Goal: Task Accomplishment & Management: Complete application form

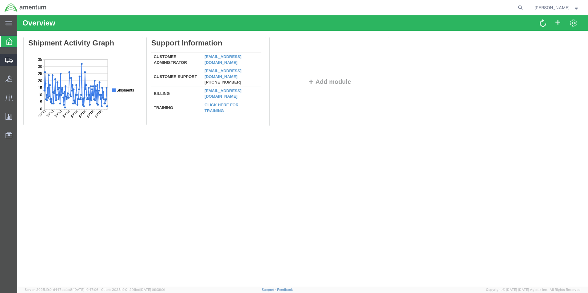
click at [0, 0] on span "Shipment Manager" at bounding box center [0, 0] width 0 height 0
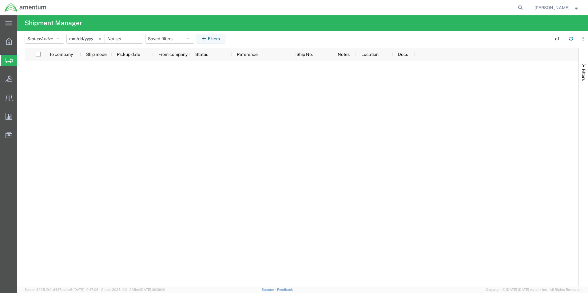
click at [0, 0] on span "Create Shipment" at bounding box center [0, 0] width 0 height 0
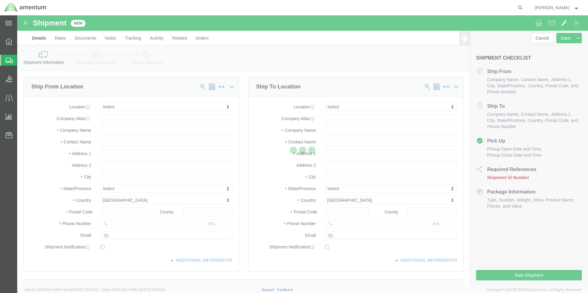
select select
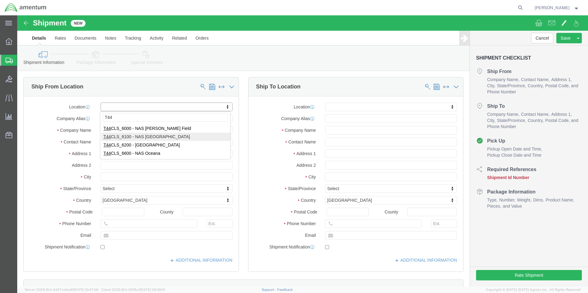
type input "T44"
select select "42673"
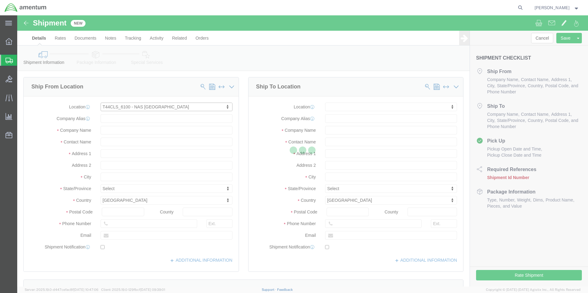
type input "Amentum Services, Inc."
type input "[STREET_ADDRESS]"
type input "NAS [DATE]"
type input "[DATE]"
type input "78419"
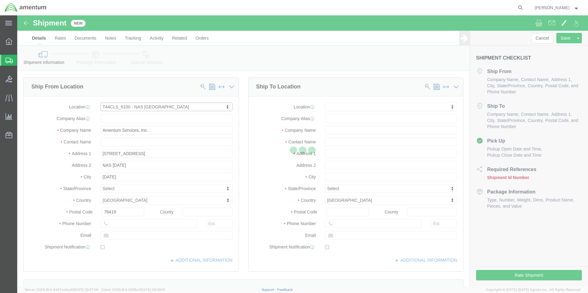
select select "[GEOGRAPHIC_DATA]"
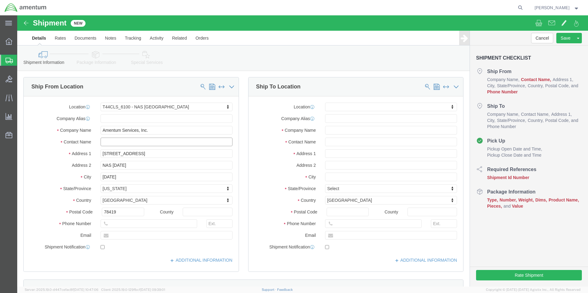
click input "text"
type input "[PERSON_NAME]"
click input "text"
type input "[PHONE_NUMBER]"
click input "text"
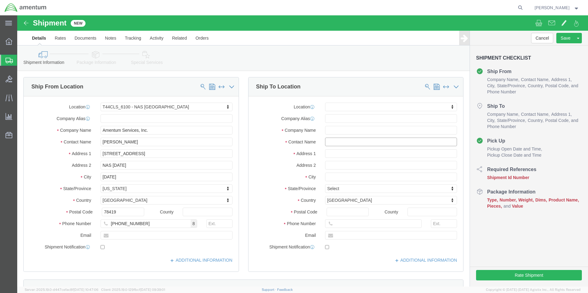
click input "text"
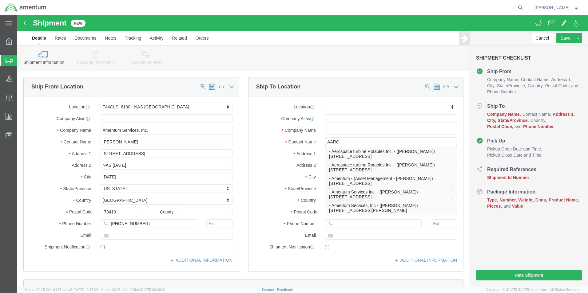
type input "[PERSON_NAME]"
click p "- Aerospace turbine Rotables Inc. - ([PERSON_NAME]) [STREET_ADDRESS]"
select select
type input "Aerospace turbine Rotables Inc."
type input "[PERSON_NAME]"
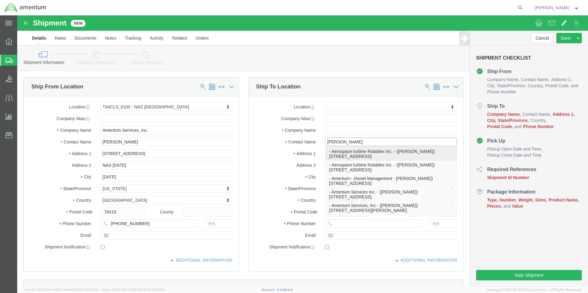
type input "[STREET_ADDRESS]"
type input "Wichita"
type input "67216-2430"
type input "[PHONE_NUMBER]"
select select "KS"
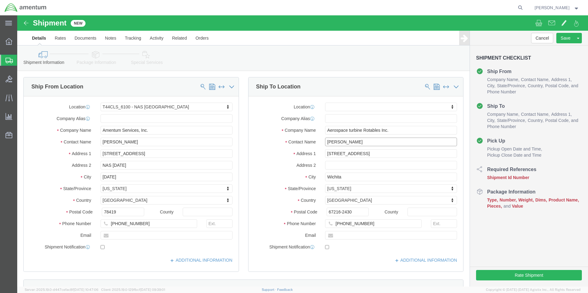
type input "[PERSON_NAME]"
click input "[PHONE_NUMBER]"
type input "[PHONE_NUMBER]"
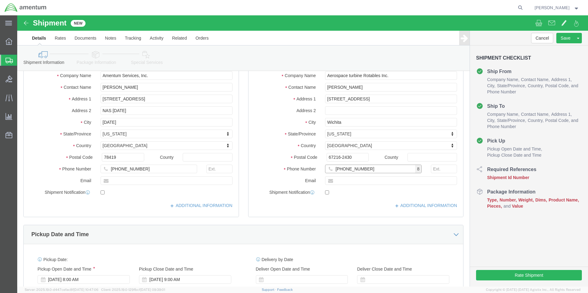
scroll to position [123, 0]
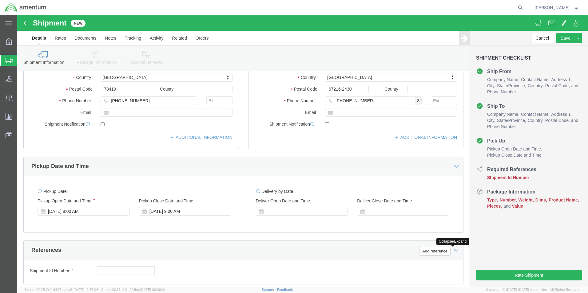
click icon
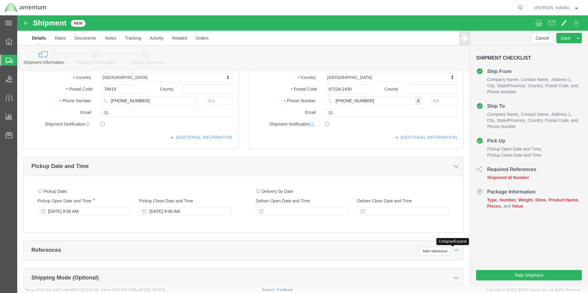
click icon
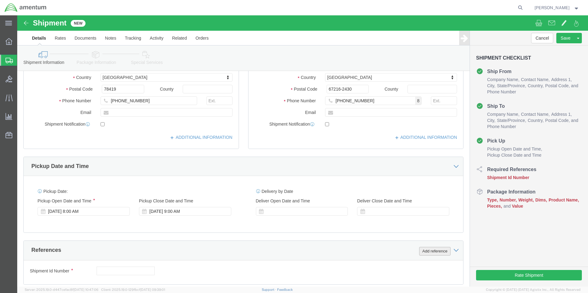
click button "Add reference"
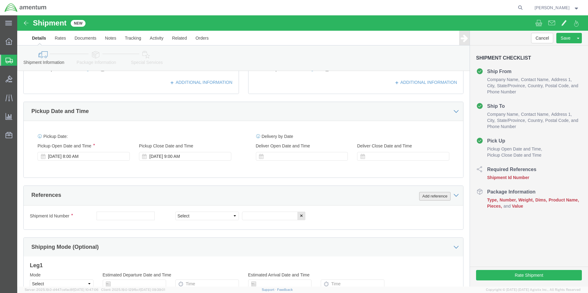
scroll to position [184, 0]
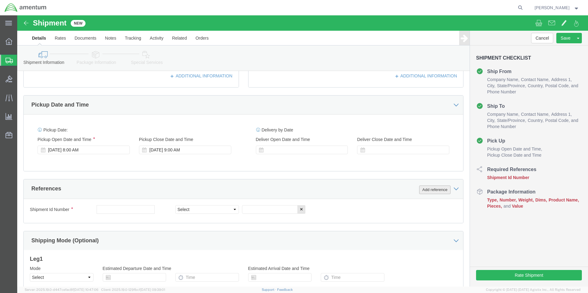
click button "Add reference"
click select "Select Account Type Activity ID Airline Appointment Number ASN Batch Request # …"
select select "CUSTREF"
click select "Select Account Type Activity ID Airline Appointment Number ASN Batch Request # …"
click input "text"
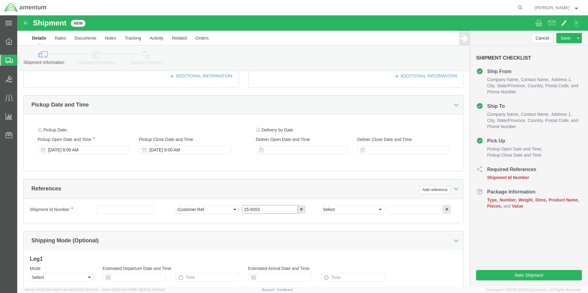
type input "25-5553"
drag, startPoint x: 359, startPoint y: 193, endPoint x: 355, endPoint y: 189, distance: 5.2
click select "Select Account Type Activity ID Airline Appointment Number ASN Batch Request # …"
select select "PROJNUM"
click select "Select Account Type Activity ID Airline Appointment Number ASN Batch Request # …"
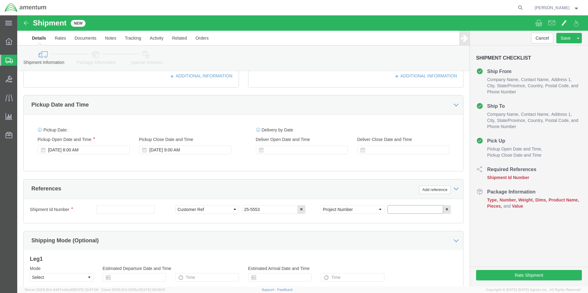
click input "text"
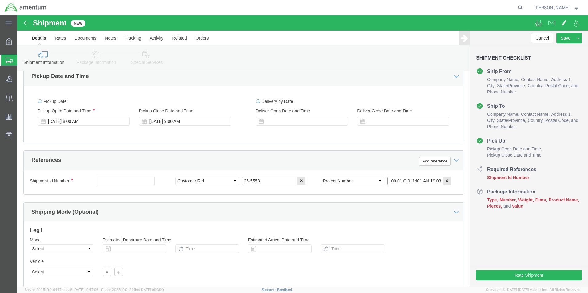
scroll to position [257, 0]
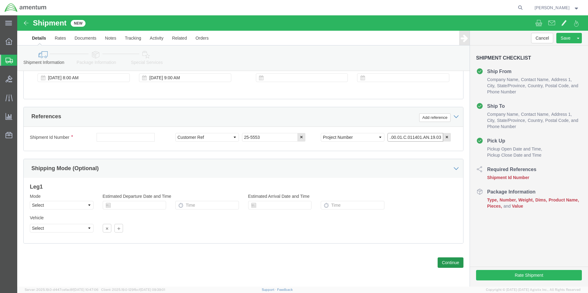
type input "4951.00.01.C.011401.AN.19.03"
click button "Continue"
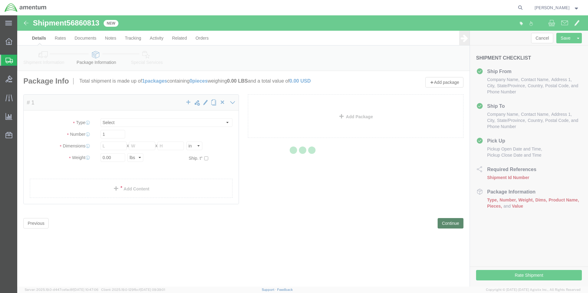
select select "CBOX"
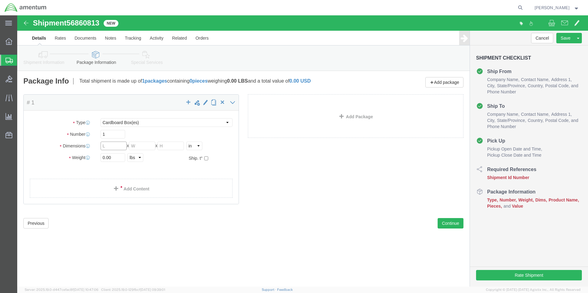
click input "text"
type input "24"
type input "8"
drag, startPoint x: 100, startPoint y: 144, endPoint x: 112, endPoint y: 131, distance: 17.6
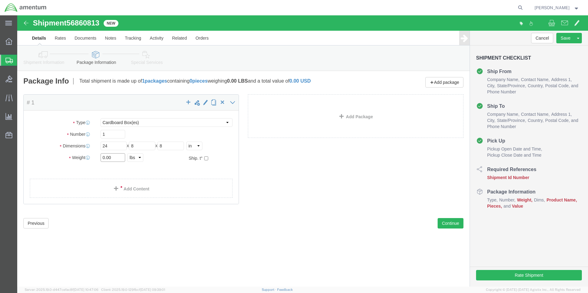
click input "0.00"
type input "0"
type input "6"
click div "Shipment 56860813 New Details Rates Documents Notes Tracking Activity Related O…"
click link "Add Content"
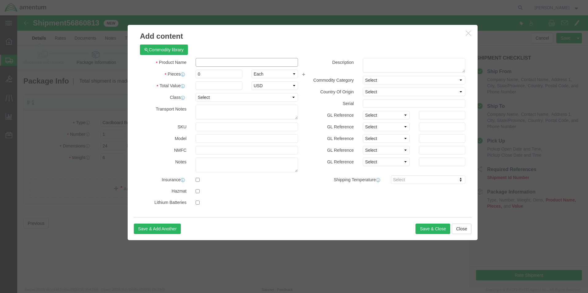
click input "text"
type input "AIRCRAFT PART [PHONE_NUMBER] S/N: 911-B-94 ACTUATOR R/H MLG"
click input "0"
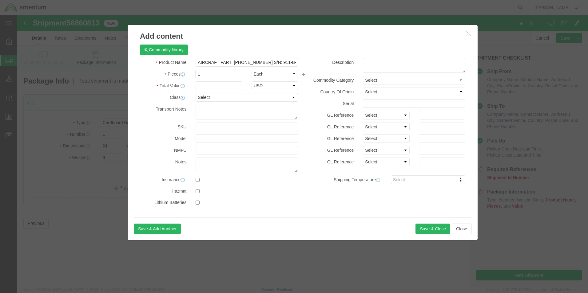
type input "1"
click input "text"
type input "4"
type input "1"
click select "Select 50 55 60 65 70 85 92.5 100 125 175 250 300 400"
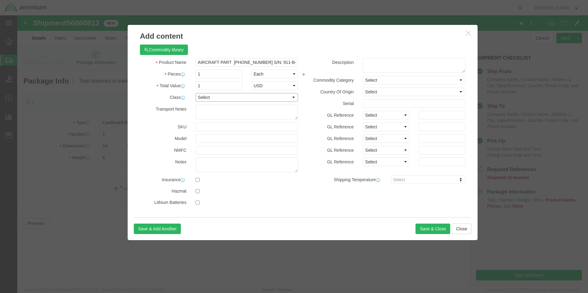
select select "50"
click select "Select 50 55 60 65 70 85 92.5 100 125 175 250 300 400"
click button "Save & Close"
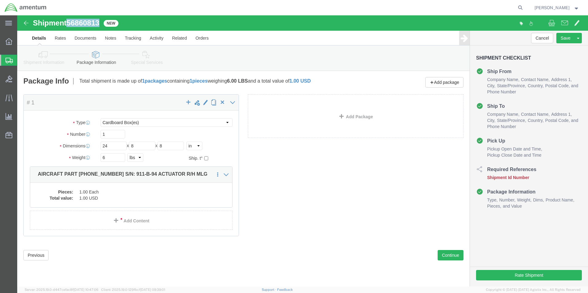
drag, startPoint x: 52, startPoint y: 7, endPoint x: 84, endPoint y: 5, distance: 32.1
click div "Shipment 56860813 New"
drag, startPoint x: 84, startPoint y: 5, endPoint x: 71, endPoint y: 6, distance: 13.0
copy span "56860813"
click button "Rate Shipment"
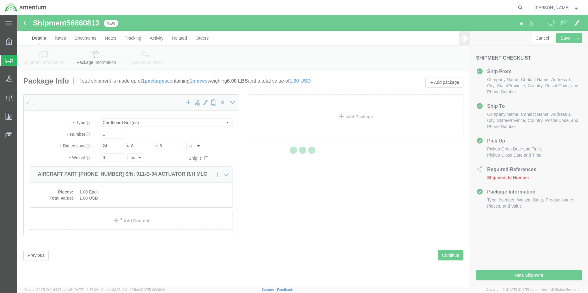
select select "42673"
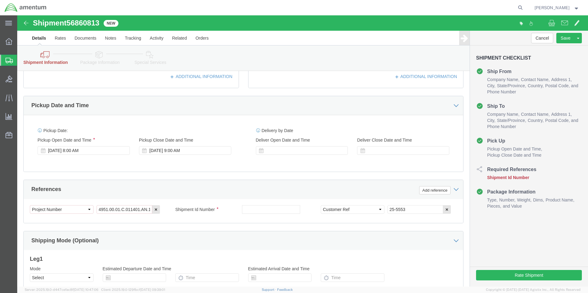
scroll to position [215, 0]
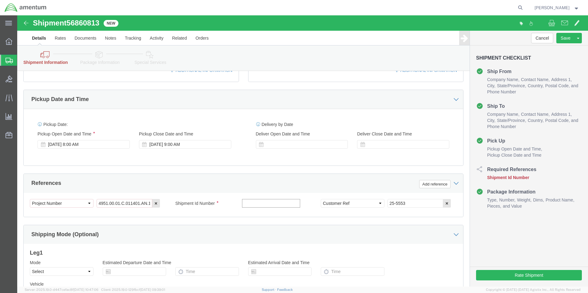
click input "text"
paste input "56860813"
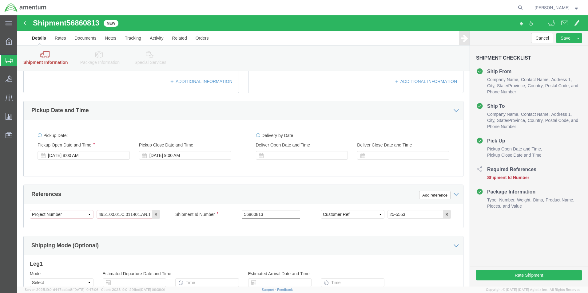
scroll to position [31, 0]
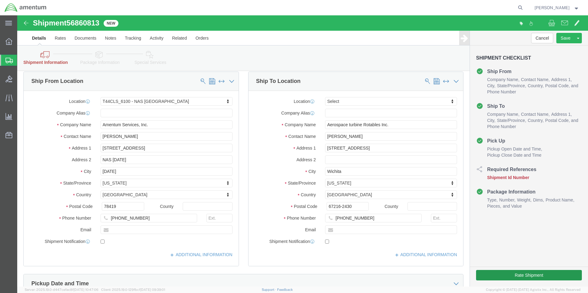
type input "56860813"
click button "Rate Shipment"
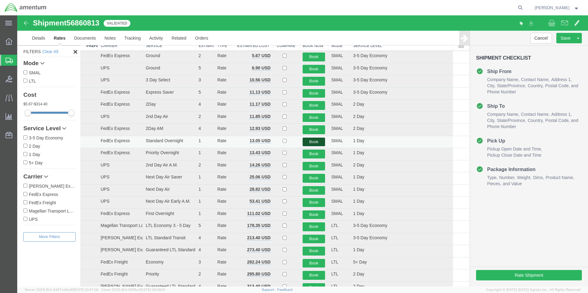
click at [310, 142] on button "Book" at bounding box center [313, 142] width 23 height 9
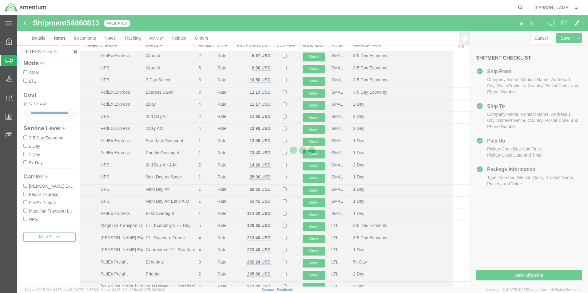
scroll to position [0, 0]
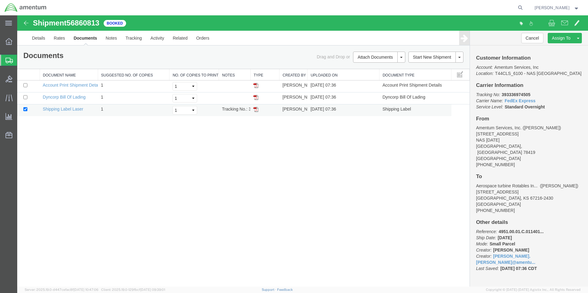
click at [257, 111] on img at bounding box center [255, 109] width 5 height 5
click at [10, 61] on icon at bounding box center [9, 61] width 7 height 6
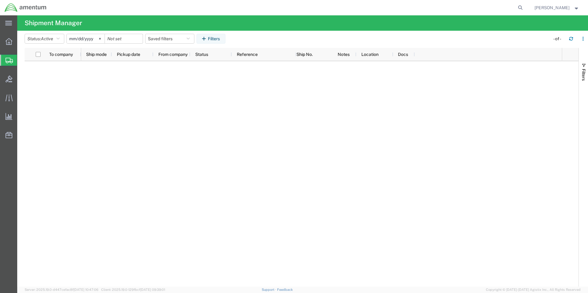
click at [0, 0] on span "Create Shipment" at bounding box center [0, 0] width 0 height 0
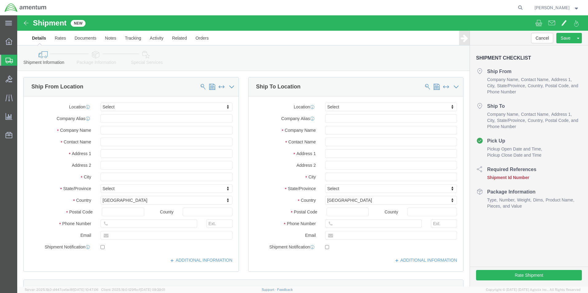
select select
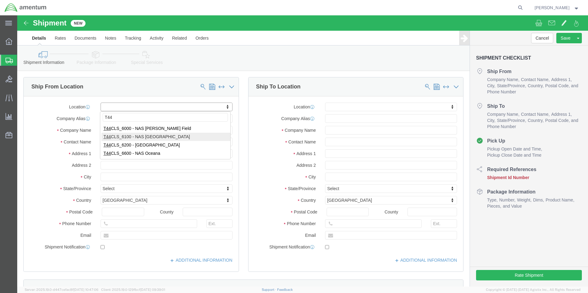
type input "T44"
select select "42673"
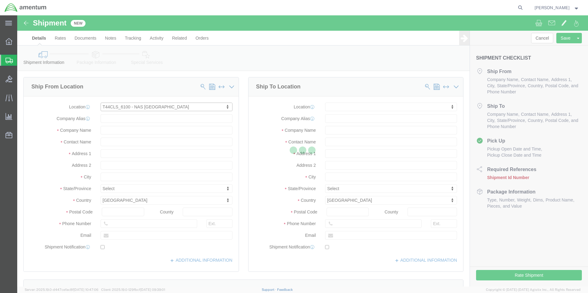
type input "[STREET_ADDRESS]"
type input "NAS [DATE]"
type input "78419"
type input "Amentum Services, Inc."
type input "[DATE]"
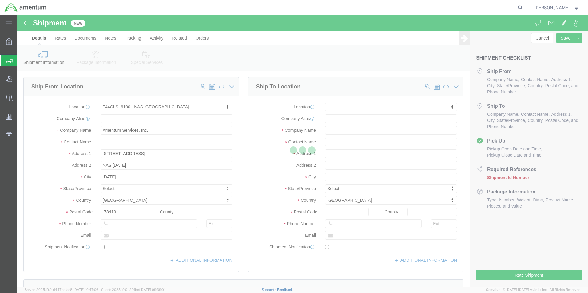
select select "[GEOGRAPHIC_DATA]"
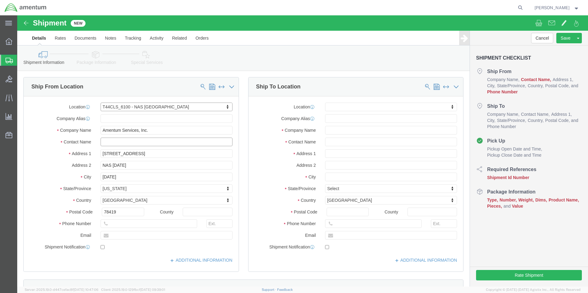
click input "text"
type input "[PERSON_NAME]"
click input "text"
type input "[PHONE_NUMBER]"
click input "text"
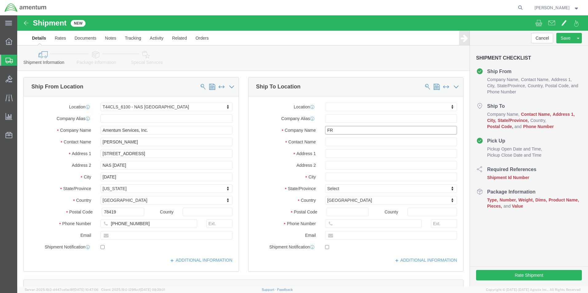
type input "FRC"
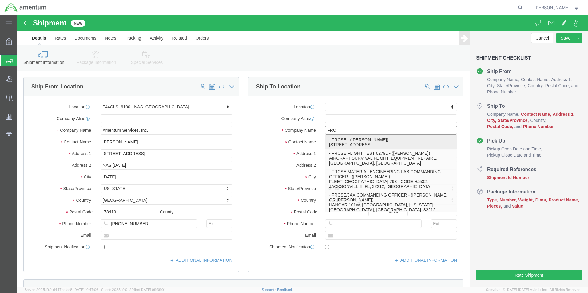
click p "- FRCSE - ([PERSON_NAME]) HANGAR 101W, [GEOGRAPHIC_DATA], [GEOGRAPHIC_DATA], [G…"
select select
type input "HANGAR 101W"
type input "NAS [GEOGRAPHIC_DATA]"
type input "32212"
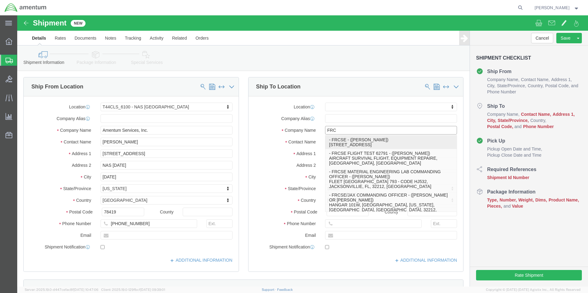
type input "[PHONE_NUMBER]"
type input "FRCSE"
type input "[PERSON_NAME]"
type input "[GEOGRAPHIC_DATA]"
select select "FL"
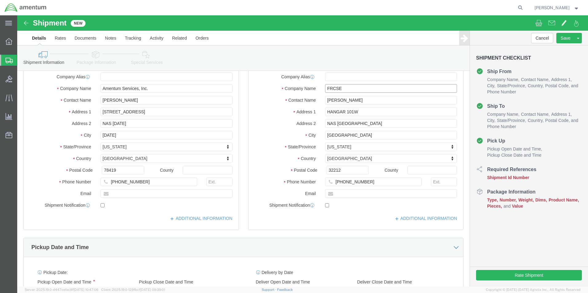
scroll to position [123, 0]
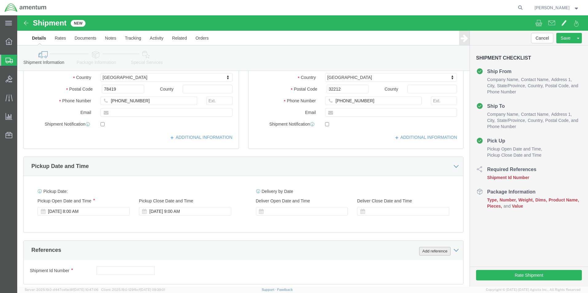
type input "FRCSE"
click button "Add reference"
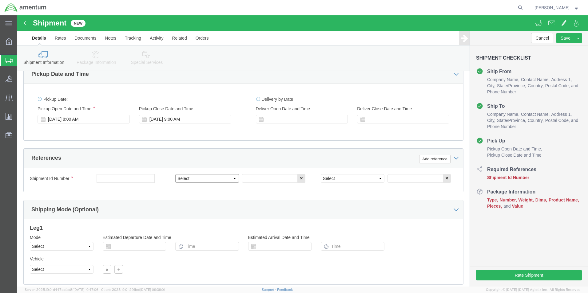
click select "Select Account Type Activity ID Airline Appointment Number ASN Batch Request # …"
select select "CUSTREF"
click select "Select Account Type Activity ID Airline Appointment Number ASN Batch Request # …"
click input "text"
type input "25-5555"
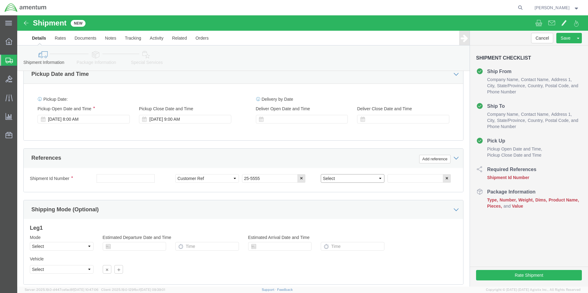
click select "Select Account Type Activity ID Airline Appointment Number ASN Batch Request # …"
select select "PROJNUM"
click select "Select Account Type Activity ID Airline Appointment Number ASN Batch Request # …"
click input "text"
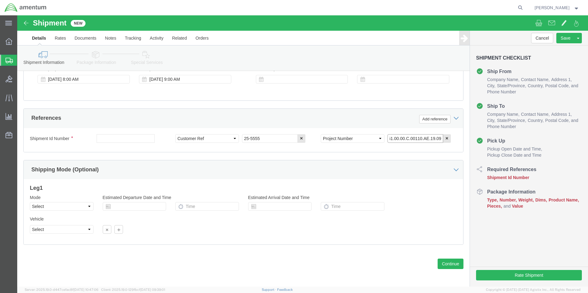
scroll to position [256, 0]
type input "4951.00.00.C.00110.AE.19.09"
click button "Continue"
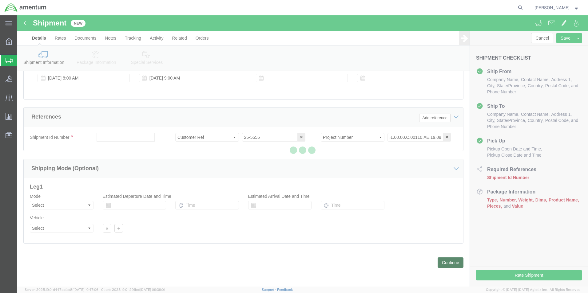
scroll to position [0, 0]
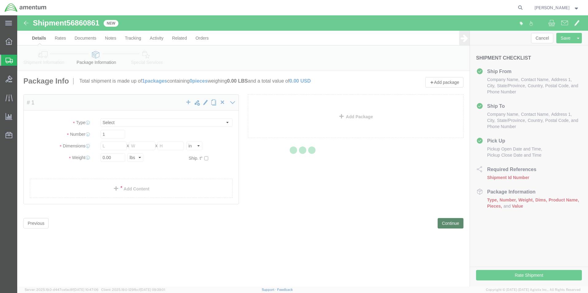
select select "CBOX"
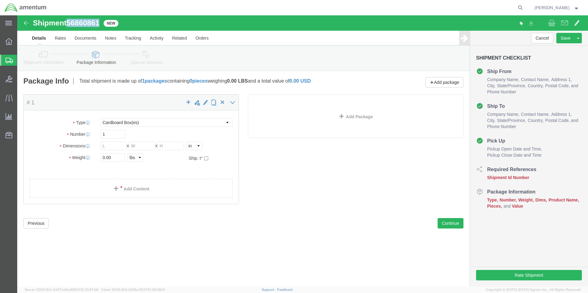
drag, startPoint x: 51, startPoint y: 4, endPoint x: 85, endPoint y: 4, distance: 33.8
click div "Shipment 56860861 New"
drag, startPoint x: 84, startPoint y: 4, endPoint x: 70, endPoint y: 6, distance: 13.6
copy span "56860861"
click input "text"
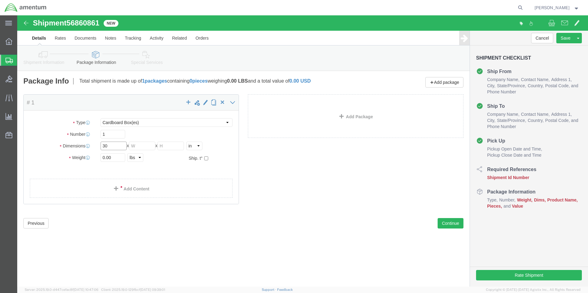
type input "30"
type input "14"
type input "0"
type input "14"
click input "0.00"
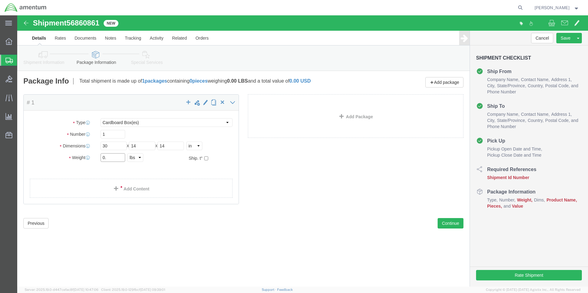
type input "0"
type input "1834"
click input "14"
type input "15"
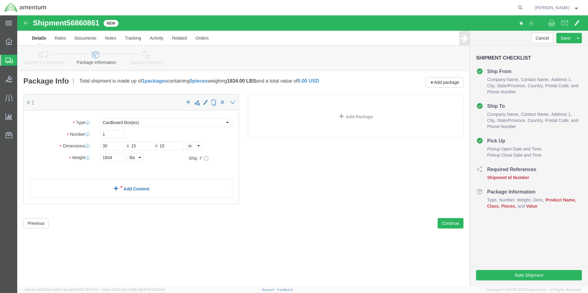
click link "Add Content"
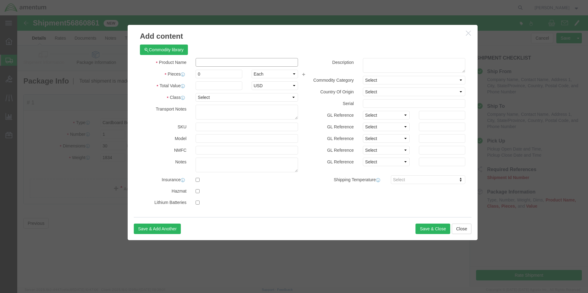
click input "text"
click input "3/AIRCRAFT PARTS"
click input "3/ AIRCRAFT PARTS"
type input "3 AIRCRAFT PARTS"
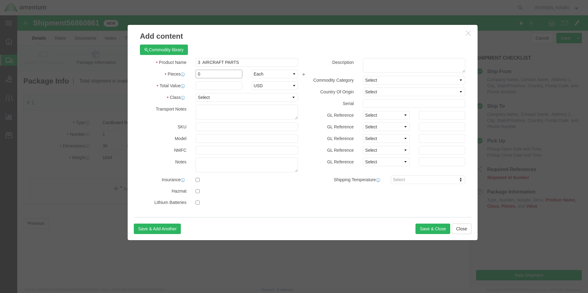
click input "0"
type input "1"
click input "text"
type input "1"
click select "Select 50 55 60 65 70 85 92.5 100 125 175 250 300 400"
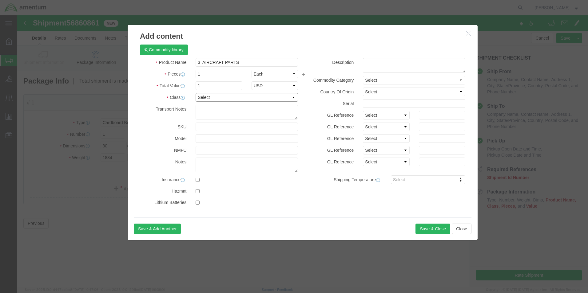
select select "50"
click select "Select 50 55 60 65 70 85 92.5 100 125 175 250 300 400"
click button "Save & Close"
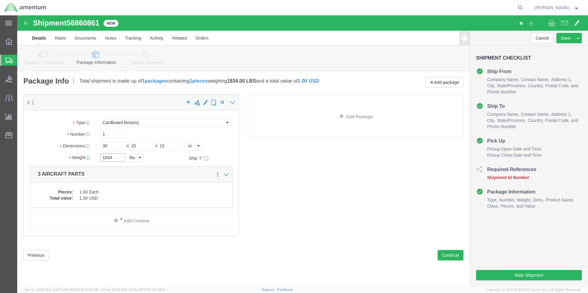
click input "1834"
type input "18.4"
drag, startPoint x: 51, startPoint y: 5, endPoint x: 83, endPoint y: 9, distance: 32.2
click span "56860861"
drag, startPoint x: 83, startPoint y: 9, endPoint x: 67, endPoint y: 9, distance: 16.0
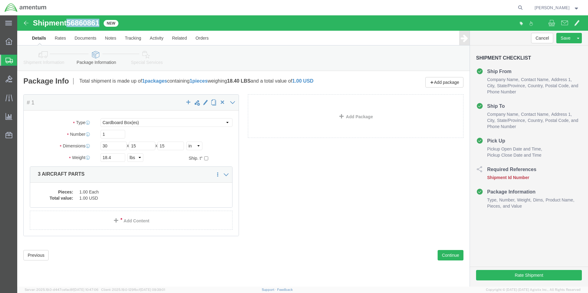
copy span "56860861"
click button "Rate Shipment"
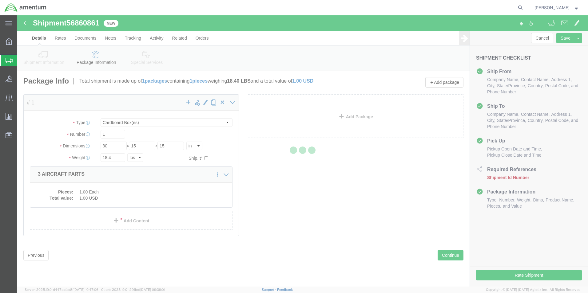
select select "42673"
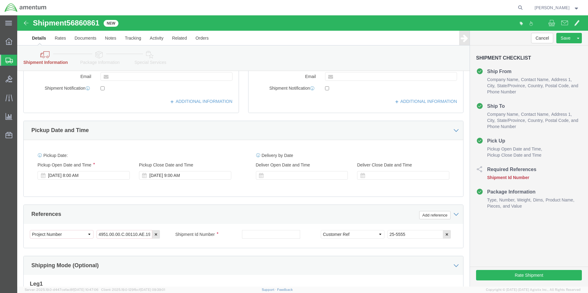
scroll to position [184, 0]
click input "text"
paste input "56860861"
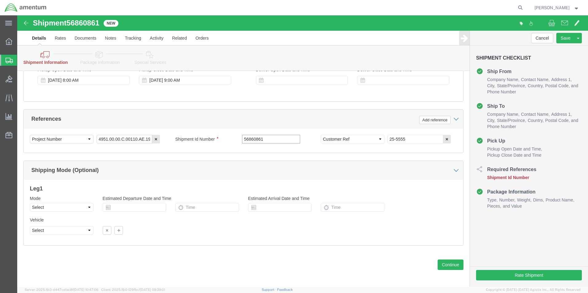
scroll to position [282, 0]
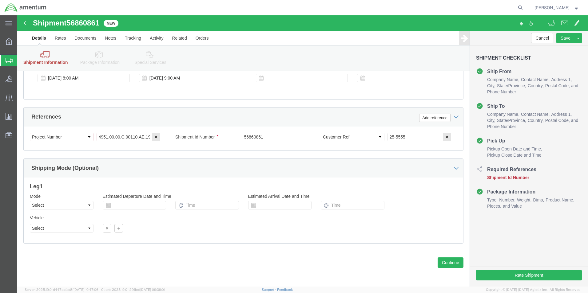
type input "56860861"
click button "Continue"
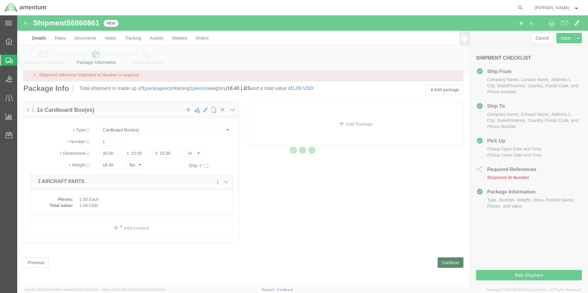
scroll to position [0, 0]
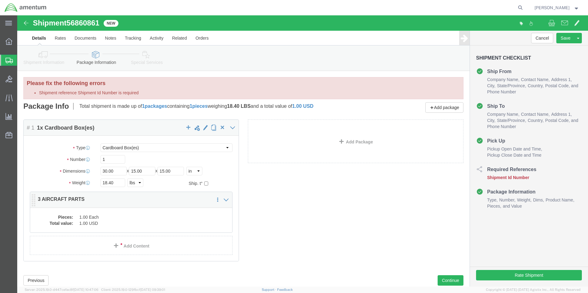
click p "3 AIRCRAFT PARTS"
click dd "1.00 Each"
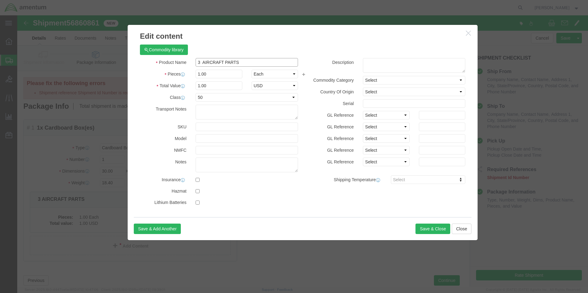
click input "3 AIRCRAFT PARTS"
type input "3 AIRCRAFT PARTS AIR DATA , TRANS [PERSON_NAME] , ELEVATOR SERVO"
click button "Save & Close"
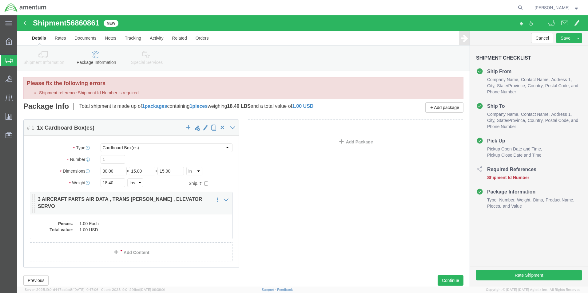
click div "Package Content # 1 1 x Cardboard Box(es) Package Type Select BCK Boxes Bale(s)…"
click dd "1.00 Each"
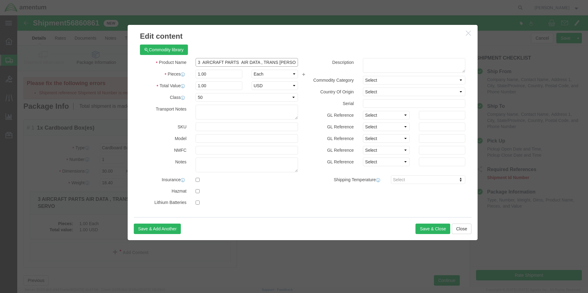
click input "3 AIRCRAFT PARTS AIR DATA , TRANS [PERSON_NAME] , ELEVATOR SERVO"
type input "3 AIRCRAFT PARTS AIR DATA , TRANSPONDER , ELEVATOR SERVO"
click h3 "Edit content"
click button "Save & Close"
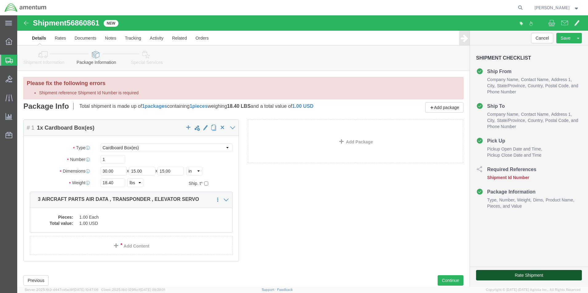
click button "Rate Shipment"
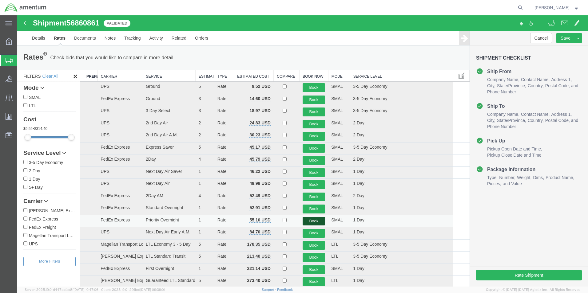
click at [314, 222] on button "Book" at bounding box center [313, 221] width 23 height 9
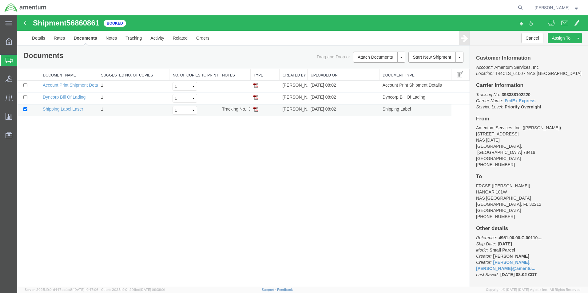
click at [256, 110] on img at bounding box center [255, 109] width 5 height 5
